Goal: Transaction & Acquisition: Purchase product/service

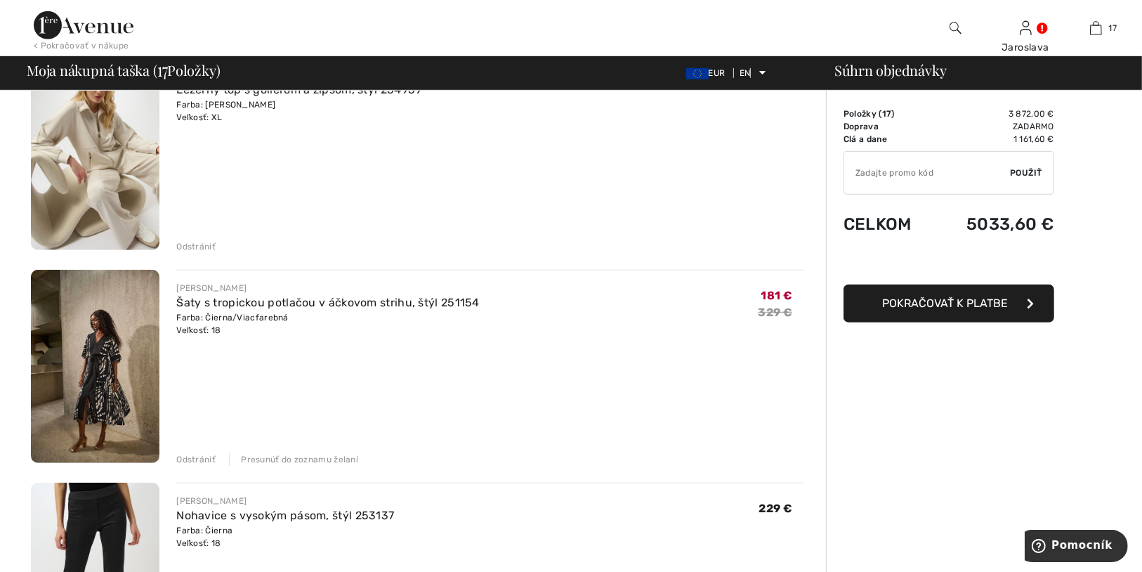
scroll to position [899, 0]
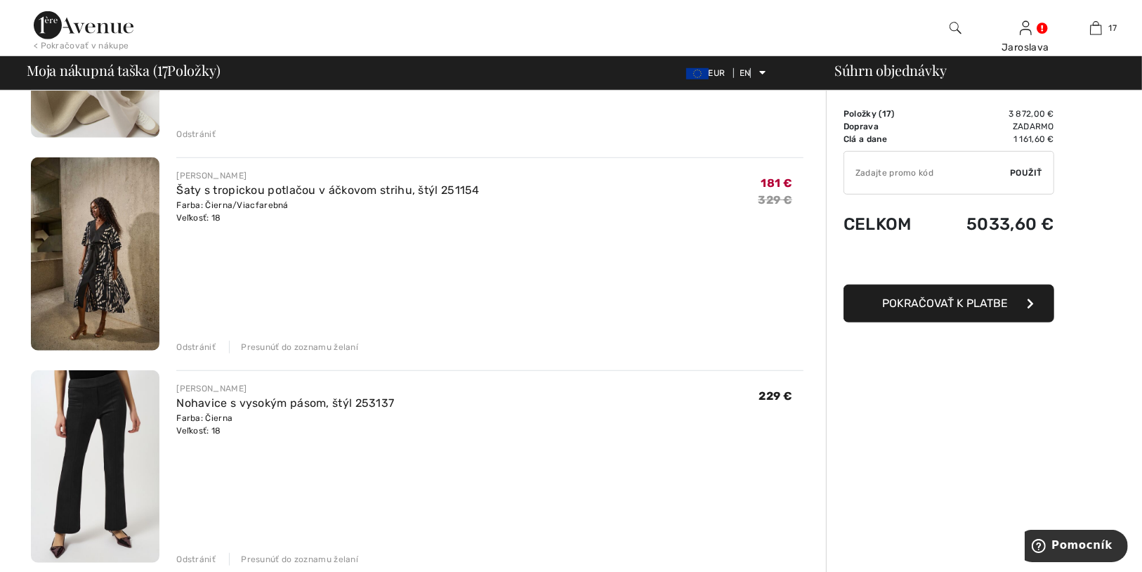
click at [190, 346] on font "Odstrániť" at bounding box center [195, 347] width 39 height 10
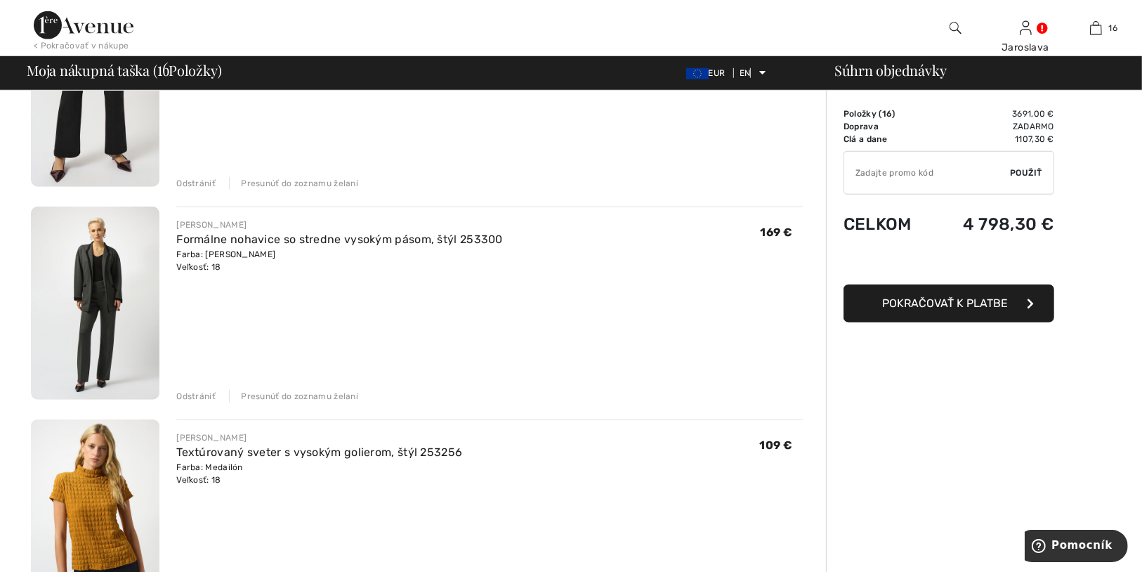
scroll to position [1067, 0]
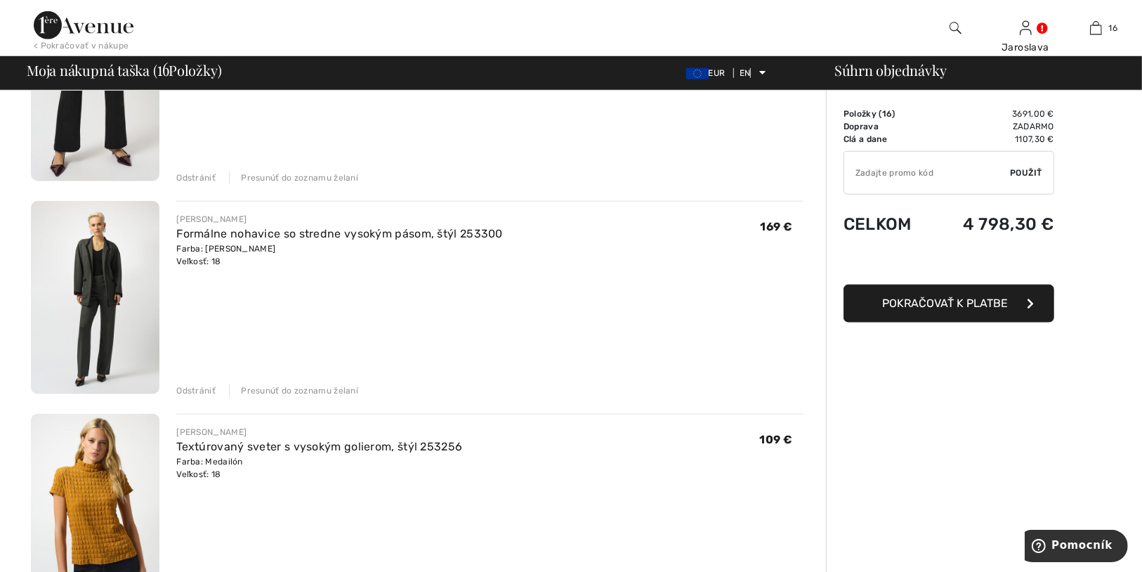
click at [206, 390] on font "Odstrániť" at bounding box center [195, 391] width 39 height 10
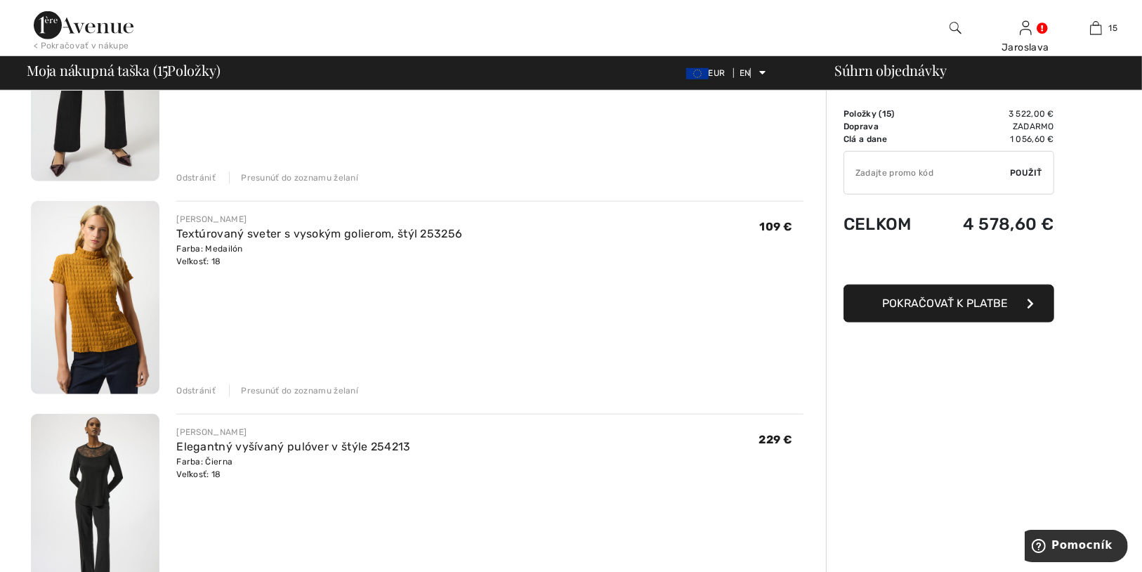
scroll to position [1236, 0]
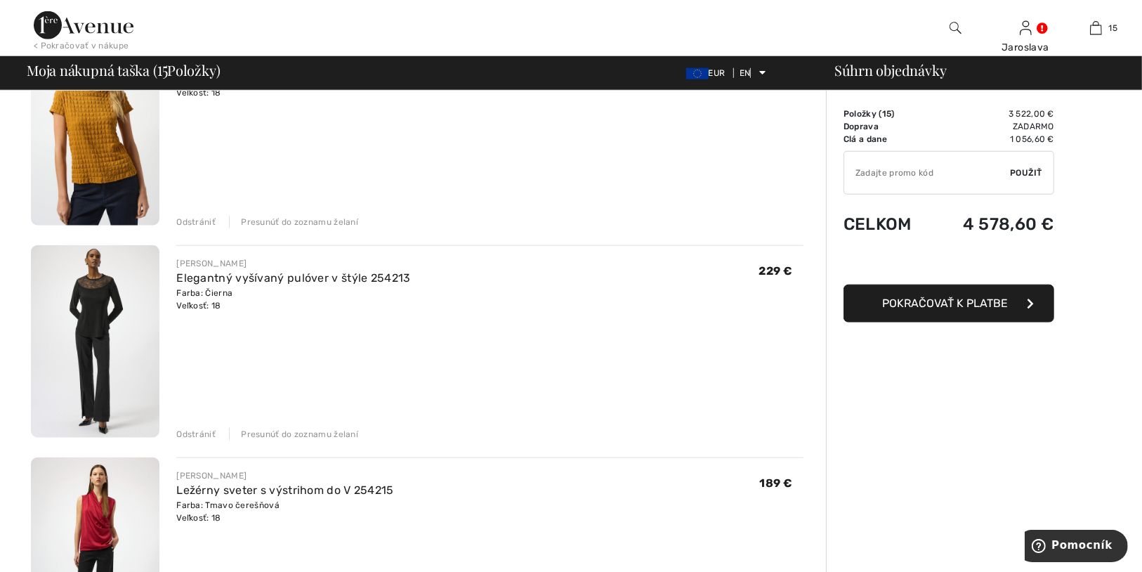
click at [195, 426] on div "Odstrániť Presunúť do zoznamu želaní" at bounding box center [489, 432] width 627 height 15
click at [188, 435] on font "Odstrániť" at bounding box center [195, 434] width 39 height 10
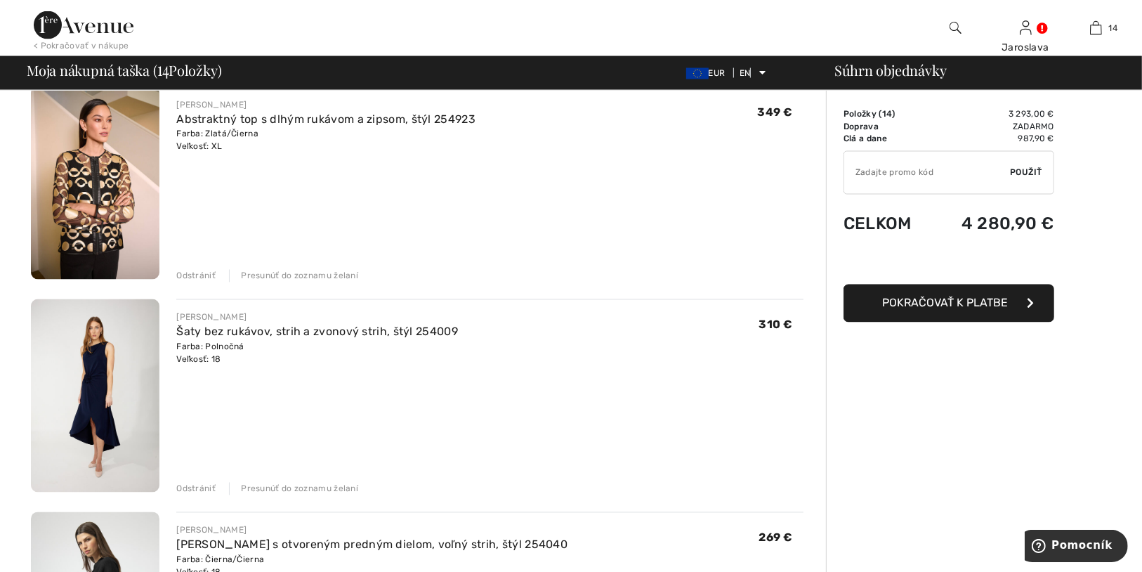
scroll to position [2247, 0]
click at [199, 482] on font "Odstrániť" at bounding box center [195, 487] width 39 height 10
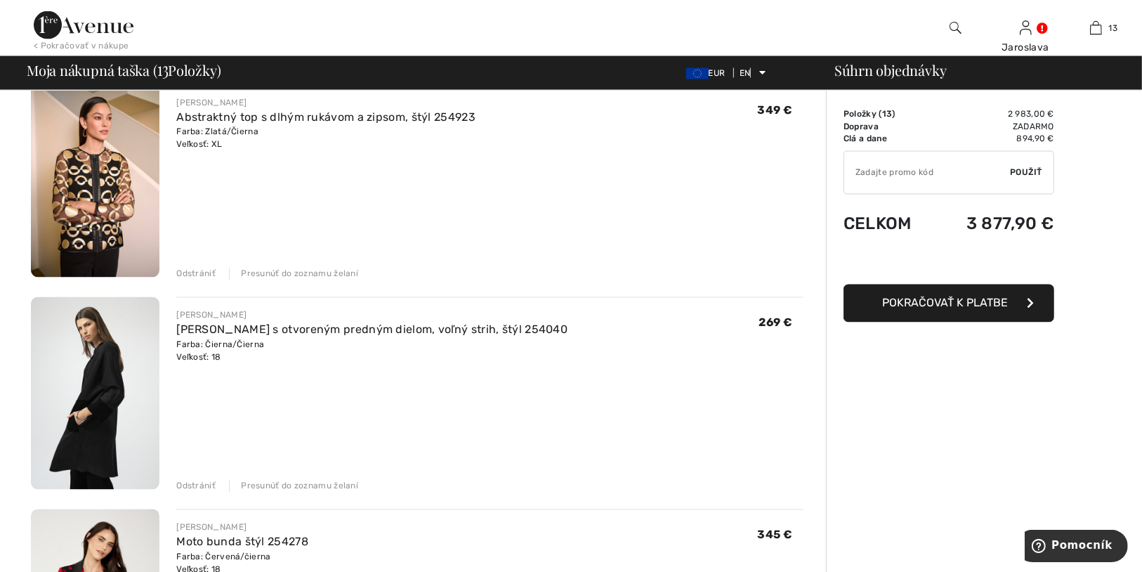
click at [107, 398] on img at bounding box center [95, 393] width 129 height 193
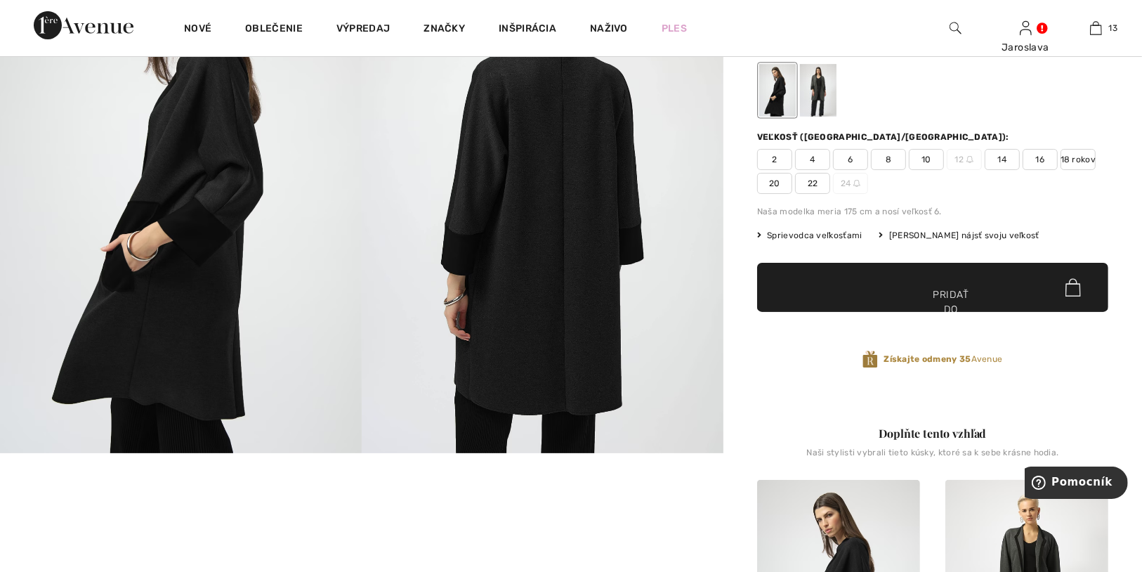
scroll to position [169, 0]
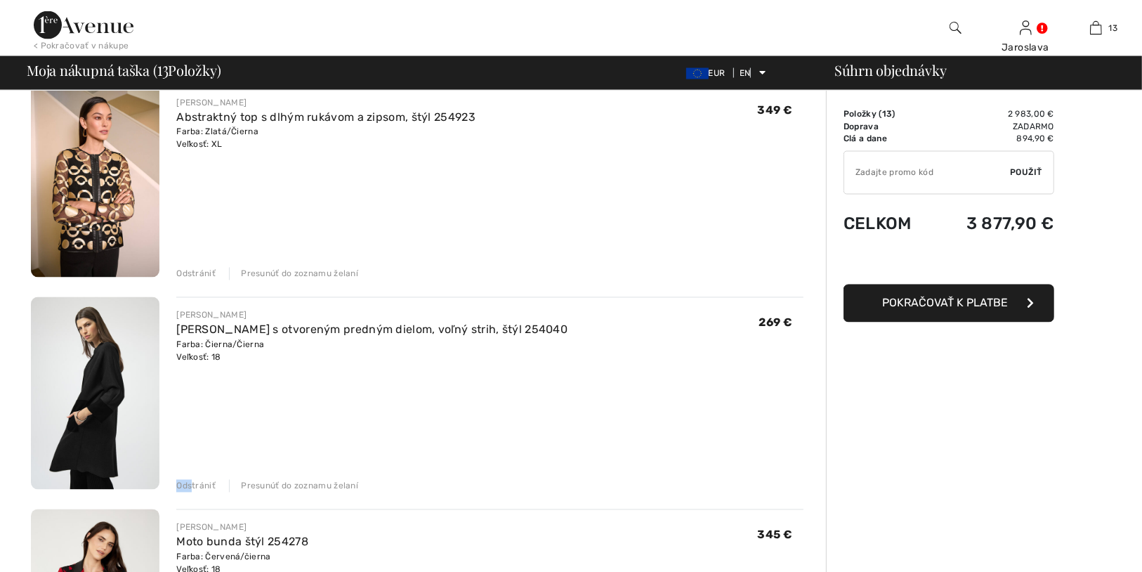
click at [190, 480] on div "Odstrániť" at bounding box center [195, 486] width 39 height 13
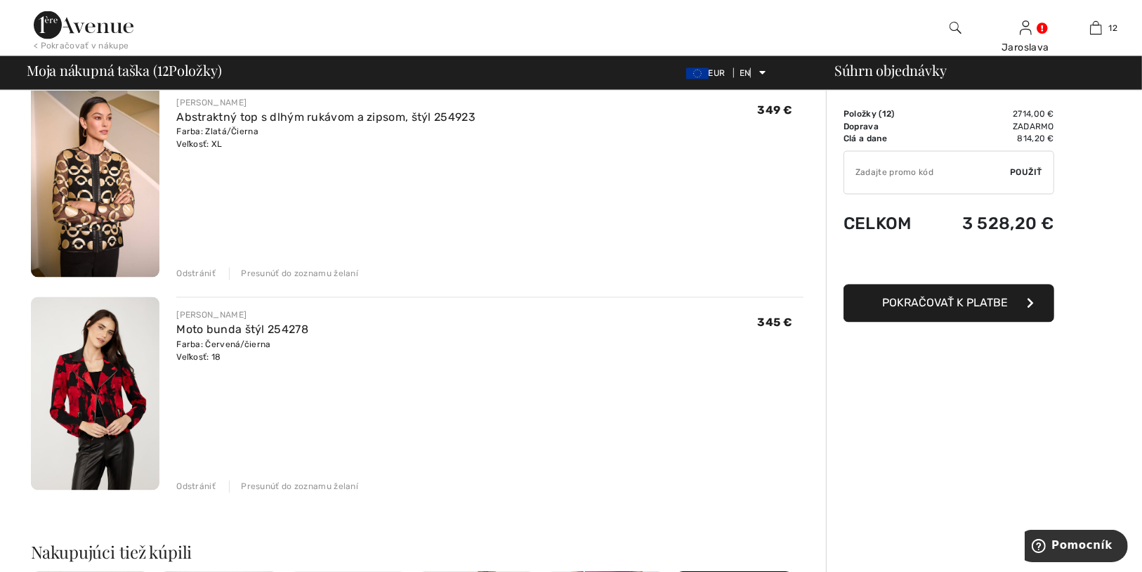
click at [65, 207] on img at bounding box center [95, 180] width 129 height 193
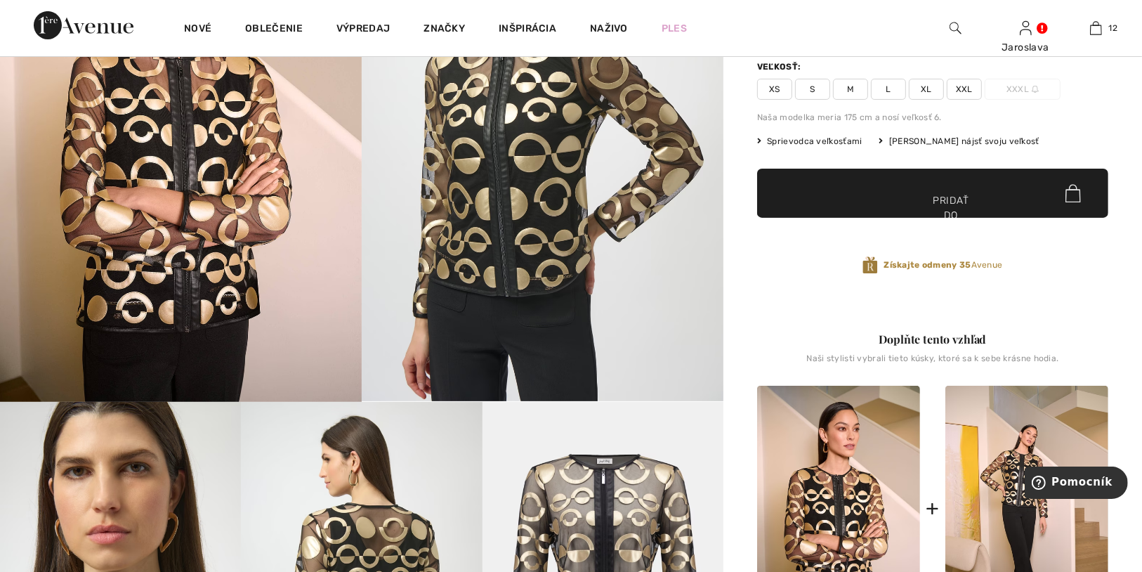
scroll to position [112, 0]
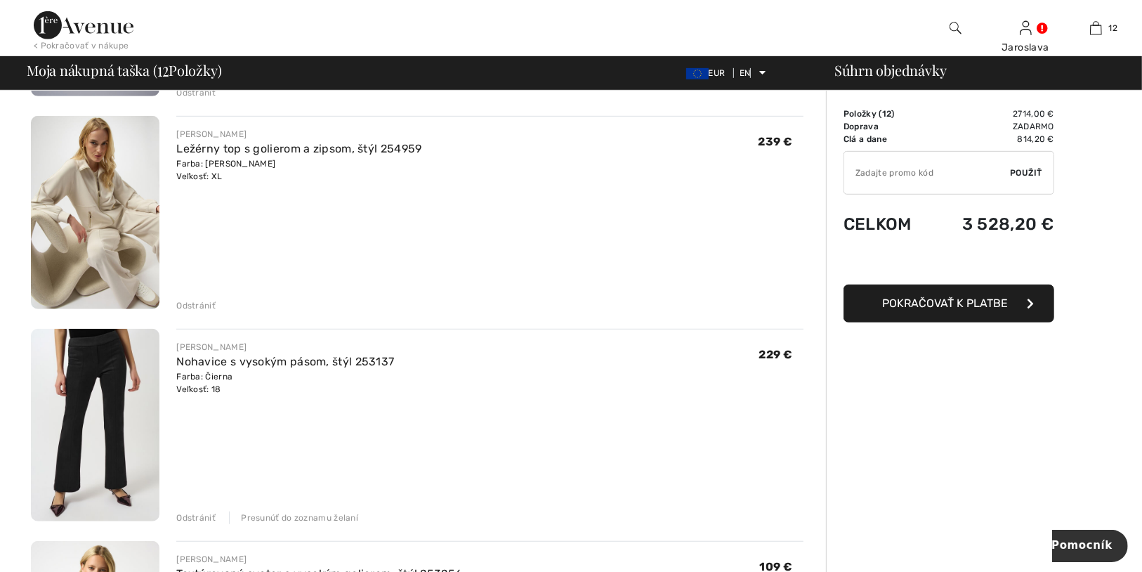
scroll to position [618, 0]
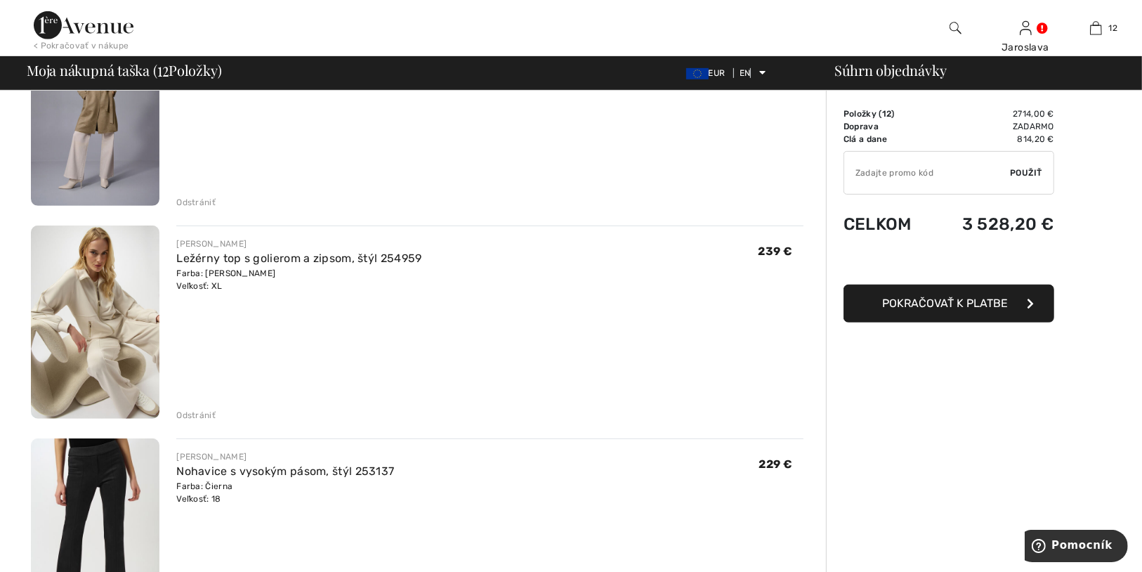
click at [110, 343] on img at bounding box center [95, 321] width 129 height 193
